Goal: Task Accomplishment & Management: Complete application form

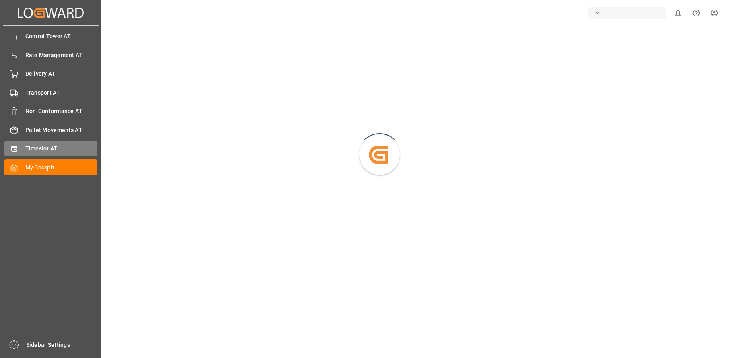
click at [17, 147] on icon at bounding box center [13, 149] width 5 height 6
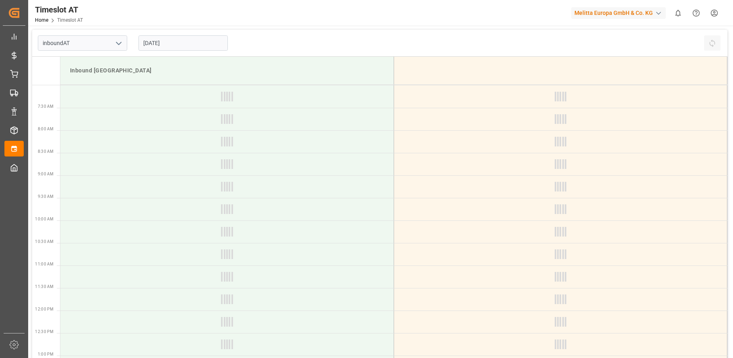
type input "Inbound AT"
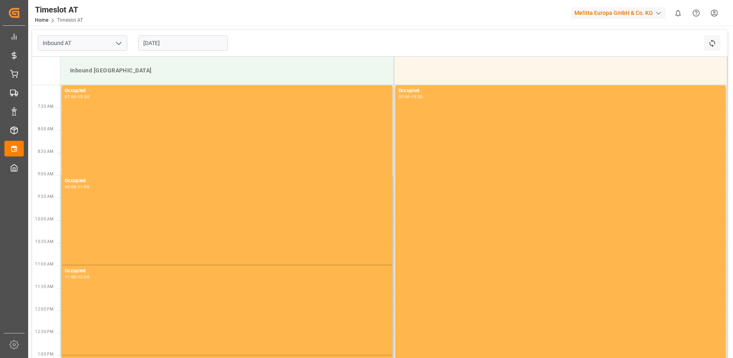
click at [166, 42] on input "[DATE]" at bounding box center [183, 42] width 89 height 15
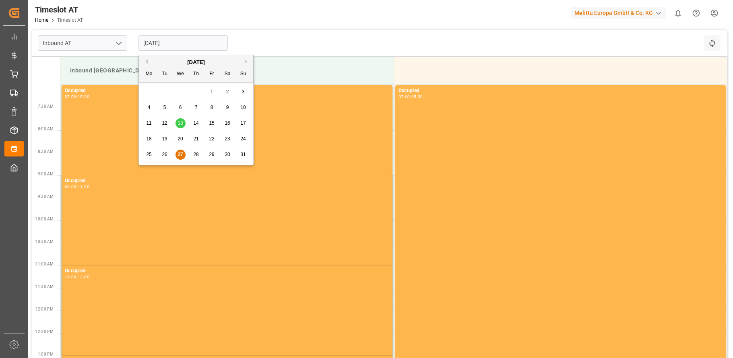
click at [213, 153] on span "29" at bounding box center [211, 155] width 5 height 6
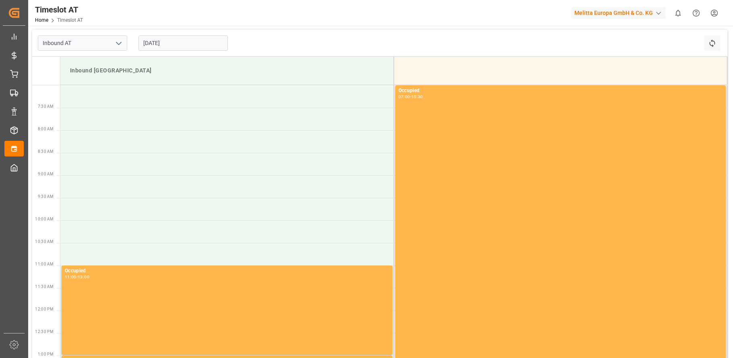
click at [180, 44] on input "[DATE]" at bounding box center [183, 42] width 89 height 15
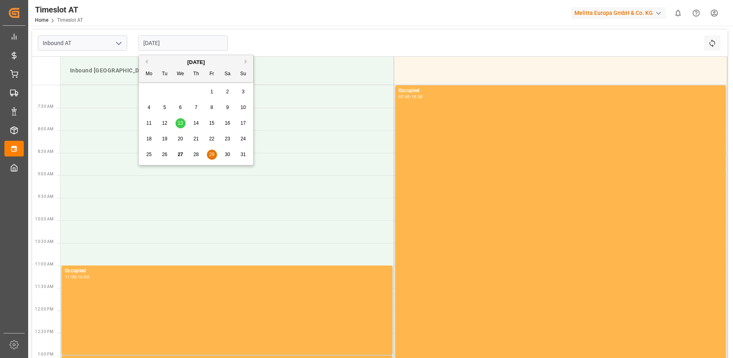
click at [247, 61] on button "Next Month" at bounding box center [247, 61] width 5 height 5
click at [149, 93] on div "Previous Month Next Month [DATE] Mo Tu We Th Fr Sa Su 1 2 3 4 5 6 7 8 9 10 11 1…" at bounding box center [197, 111] width 116 height 113
click at [150, 92] on div "Previous Month Next Month [DATE] Mo Tu We Th Fr Sa Su 1 2 3 4 5 6 7 8 9 10 11 1…" at bounding box center [197, 111] width 116 height 113
click at [150, 92] on span "1" at bounding box center [149, 92] width 3 height 6
click at [165, 45] on input "[DATE]" at bounding box center [183, 42] width 89 height 15
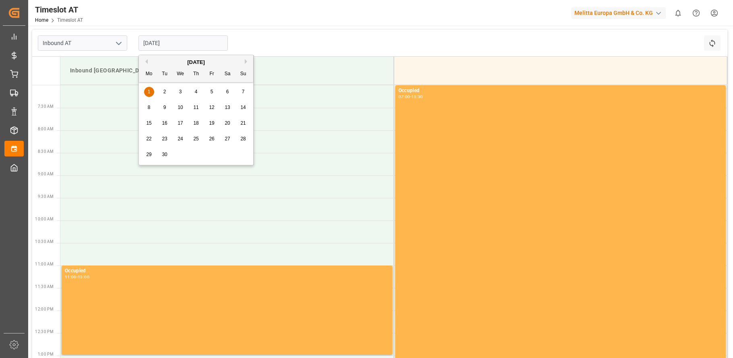
click at [164, 91] on span "2" at bounding box center [165, 92] width 3 height 6
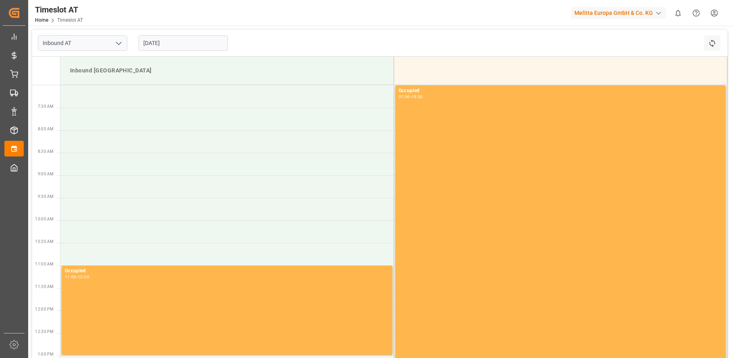
click at [175, 44] on input "[DATE]" at bounding box center [183, 42] width 89 height 15
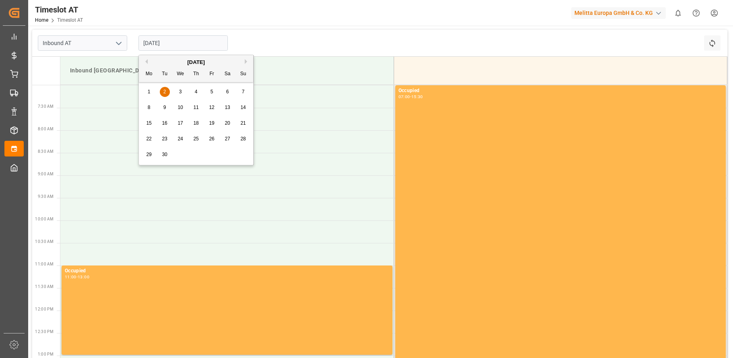
click at [180, 89] on span "3" at bounding box center [180, 92] width 3 height 6
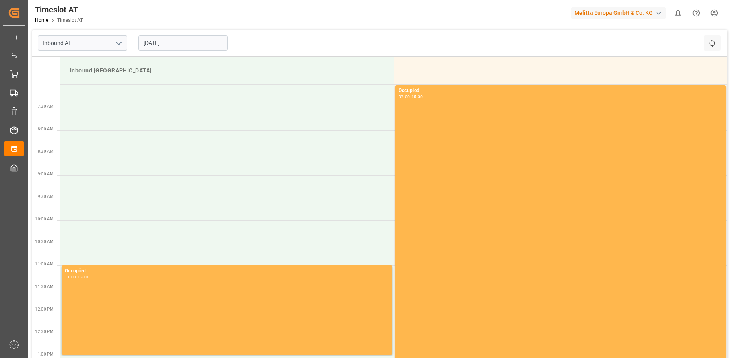
click at [176, 42] on input "[DATE]" at bounding box center [183, 42] width 89 height 15
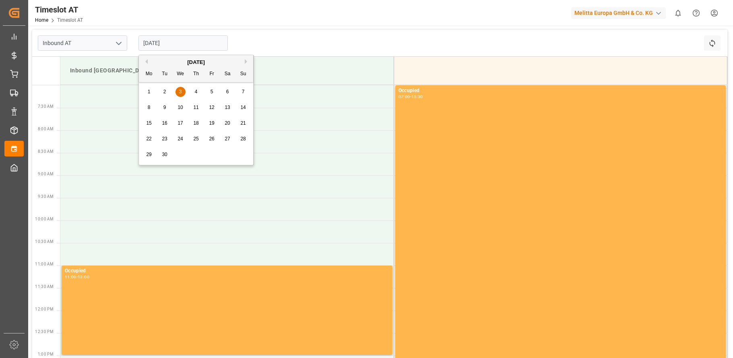
click at [197, 91] on span "4" at bounding box center [196, 92] width 3 height 6
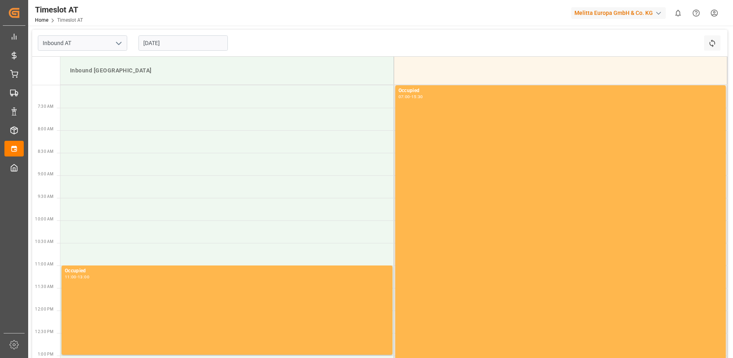
click at [163, 44] on input "[DATE]" at bounding box center [183, 42] width 89 height 15
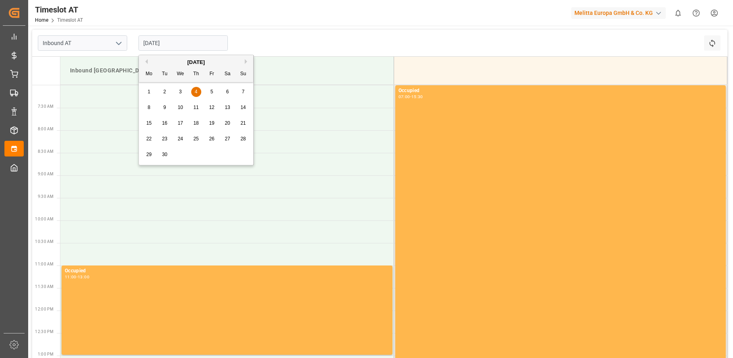
click at [244, 137] on span "28" at bounding box center [242, 139] width 5 height 6
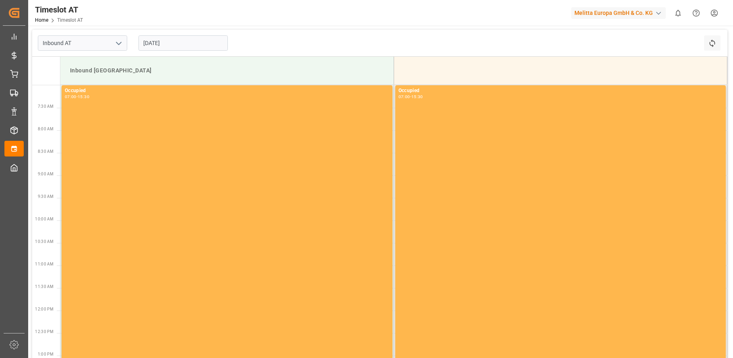
click at [176, 45] on input "[DATE]" at bounding box center [183, 42] width 89 height 15
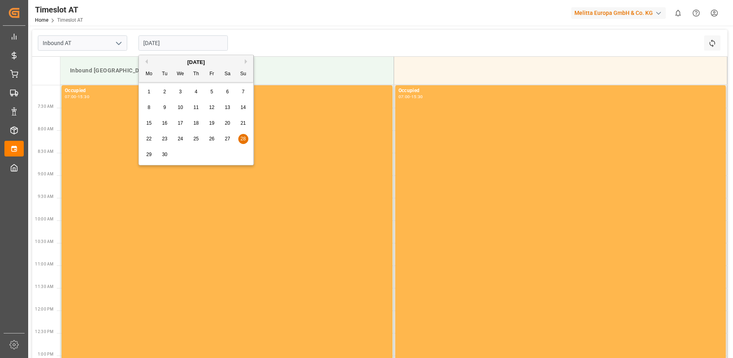
click at [149, 154] on span "29" at bounding box center [148, 155] width 5 height 6
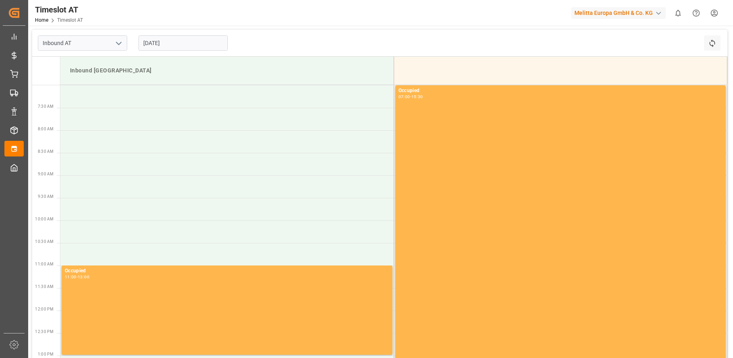
click at [177, 41] on input "[DATE]" at bounding box center [183, 42] width 89 height 15
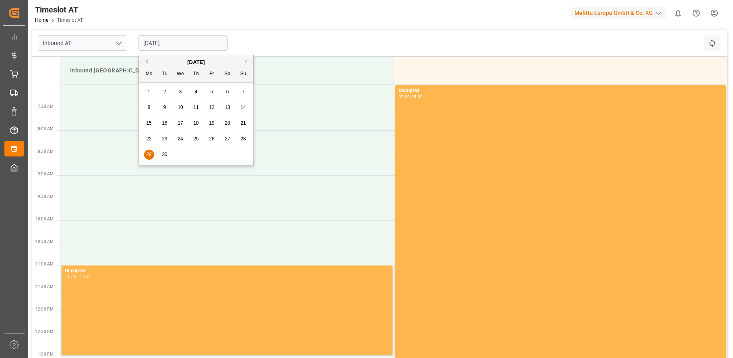
click at [240, 138] on div "28" at bounding box center [243, 140] width 10 height 10
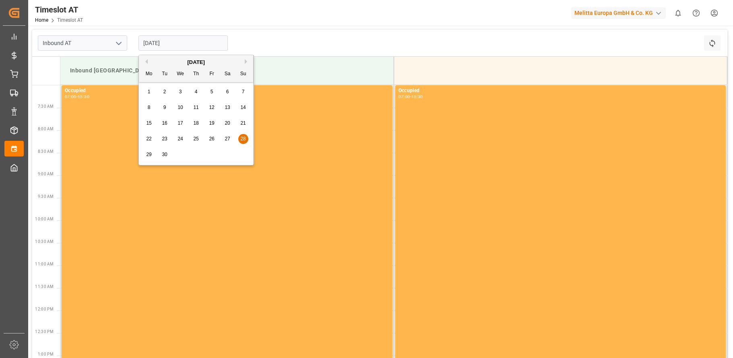
drag, startPoint x: 170, startPoint y: 42, endPoint x: 170, endPoint y: 59, distance: 16.9
click at [171, 43] on input "[DATE]" at bounding box center [183, 42] width 89 height 15
click at [149, 154] on span "29" at bounding box center [148, 155] width 5 height 6
type input "[DATE]"
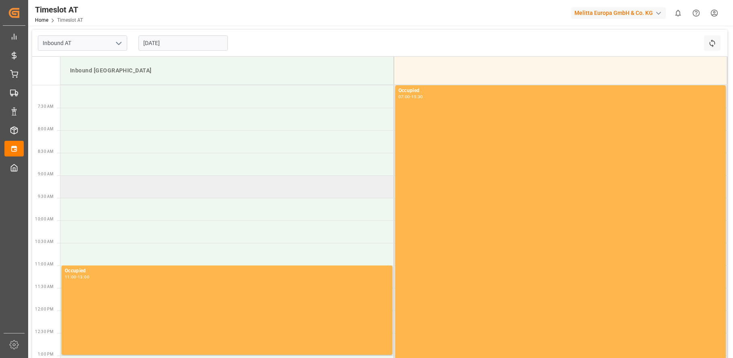
click at [80, 186] on td at bounding box center [226, 187] width 333 height 23
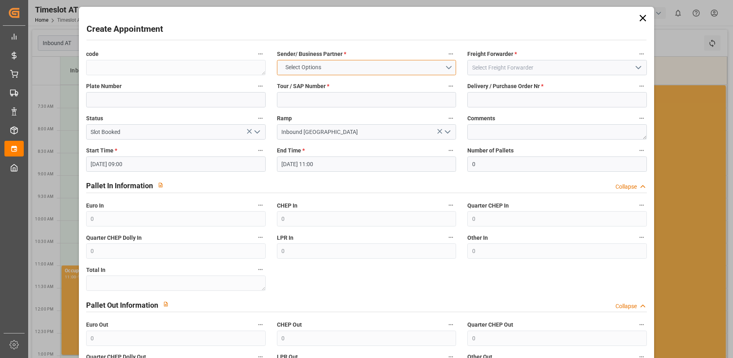
click at [449, 69] on button "Select Options" at bounding box center [367, 67] width 180 height 15
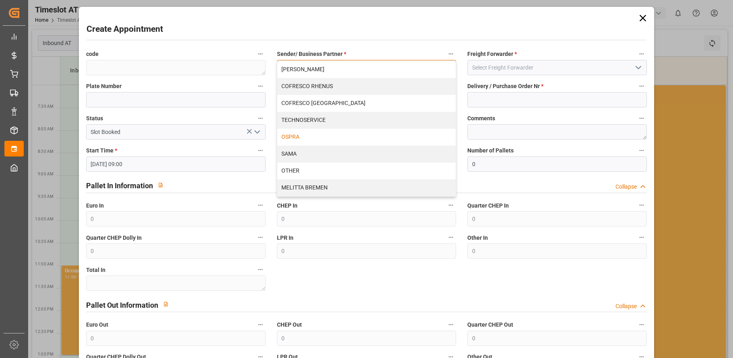
click at [383, 135] on div "OSPRA" at bounding box center [366, 137] width 179 height 17
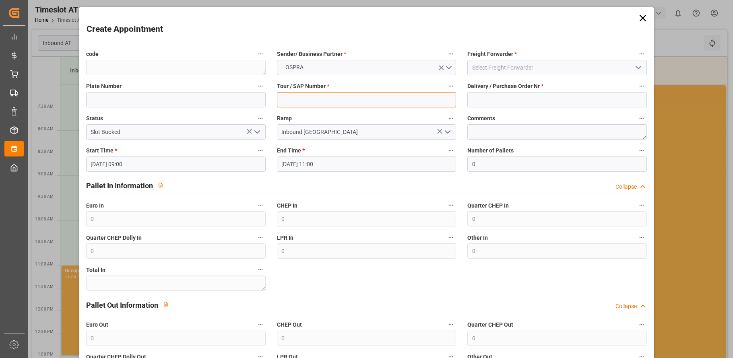
click at [442, 103] on input at bounding box center [367, 99] width 180 height 15
type input "-"
click at [639, 66] on polyline "open menu" at bounding box center [638, 67] width 5 height 2
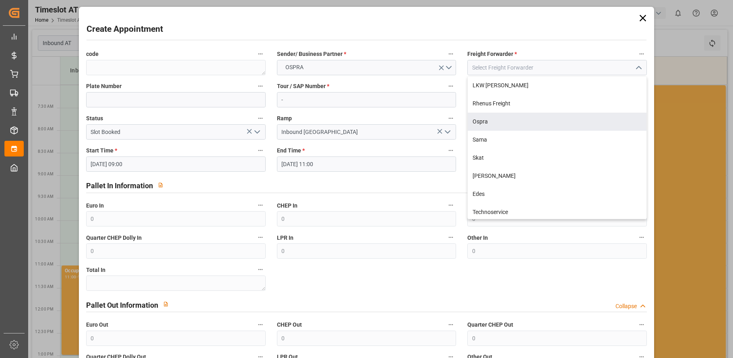
click at [558, 122] on div "Ospra" at bounding box center [557, 122] width 179 height 18
type input "Ospra"
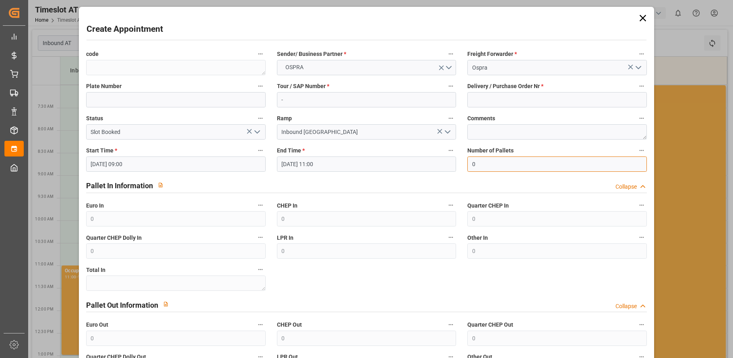
click at [592, 165] on input "0" at bounding box center [558, 164] width 180 height 15
type input "40"
click at [490, 166] on input "40" at bounding box center [558, 164] width 180 height 15
click at [505, 97] on input at bounding box center [558, 99] width 180 height 15
paste input "45756269"
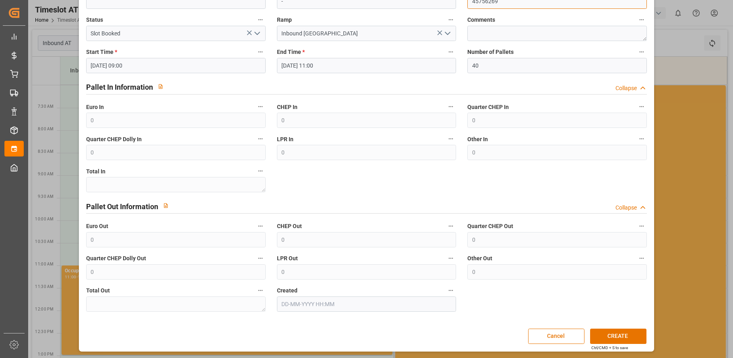
scroll to position [99, 0]
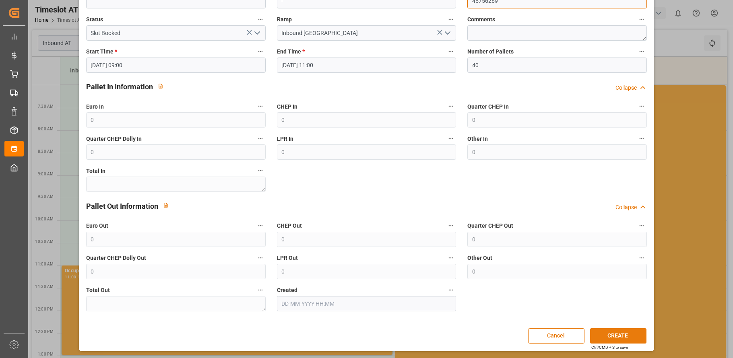
type input "45756269"
click at [619, 333] on button "CREATE" at bounding box center [618, 336] width 56 height 15
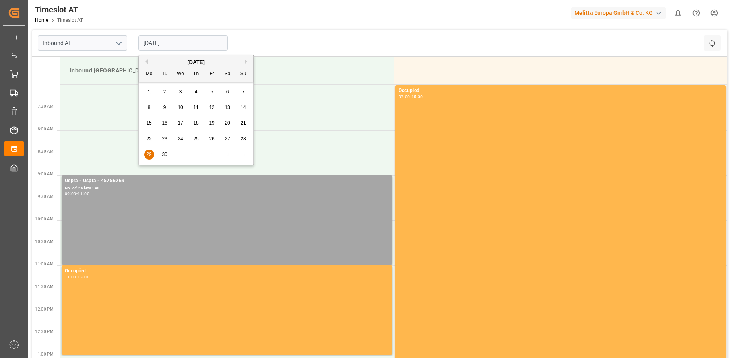
click at [154, 43] on input "[DATE]" at bounding box center [183, 42] width 89 height 15
click at [151, 141] on span "22" at bounding box center [148, 139] width 5 height 6
type input "[DATE]"
